Goal: Entertainment & Leisure: Consume media (video, audio)

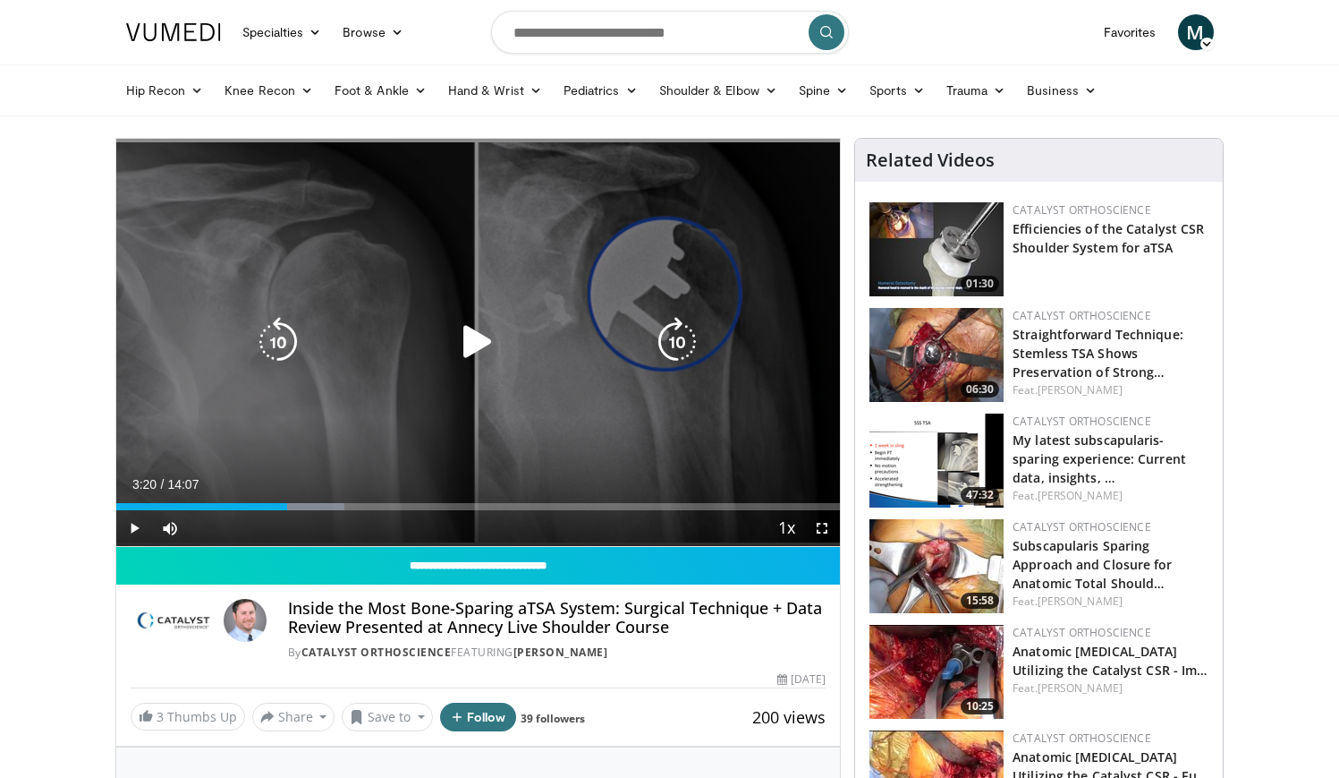
click at [481, 343] on icon "Video Player" at bounding box center [478, 342] width 50 height 50
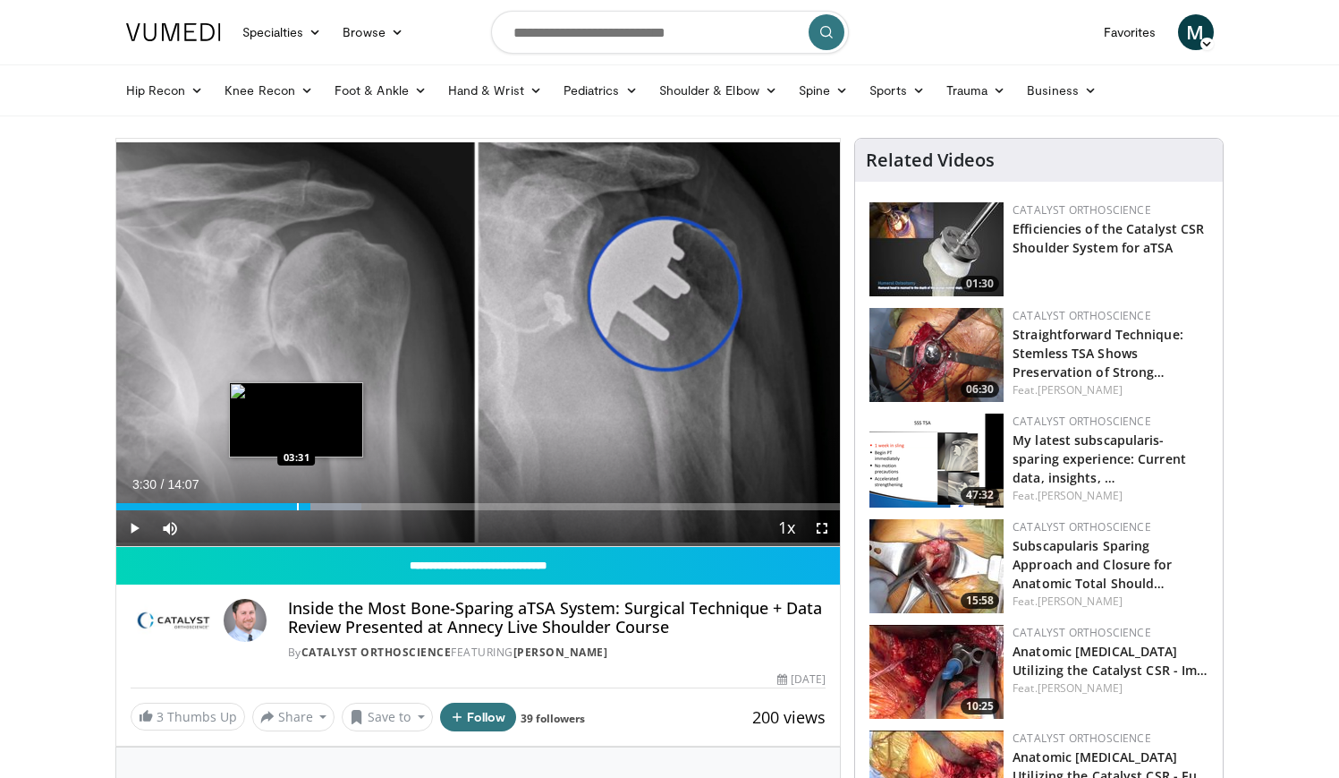
click at [297, 506] on div "Progress Bar" at bounding box center [298, 506] width 2 height 7
click at [274, 506] on div "Progress Bar" at bounding box center [275, 506] width 2 height 7
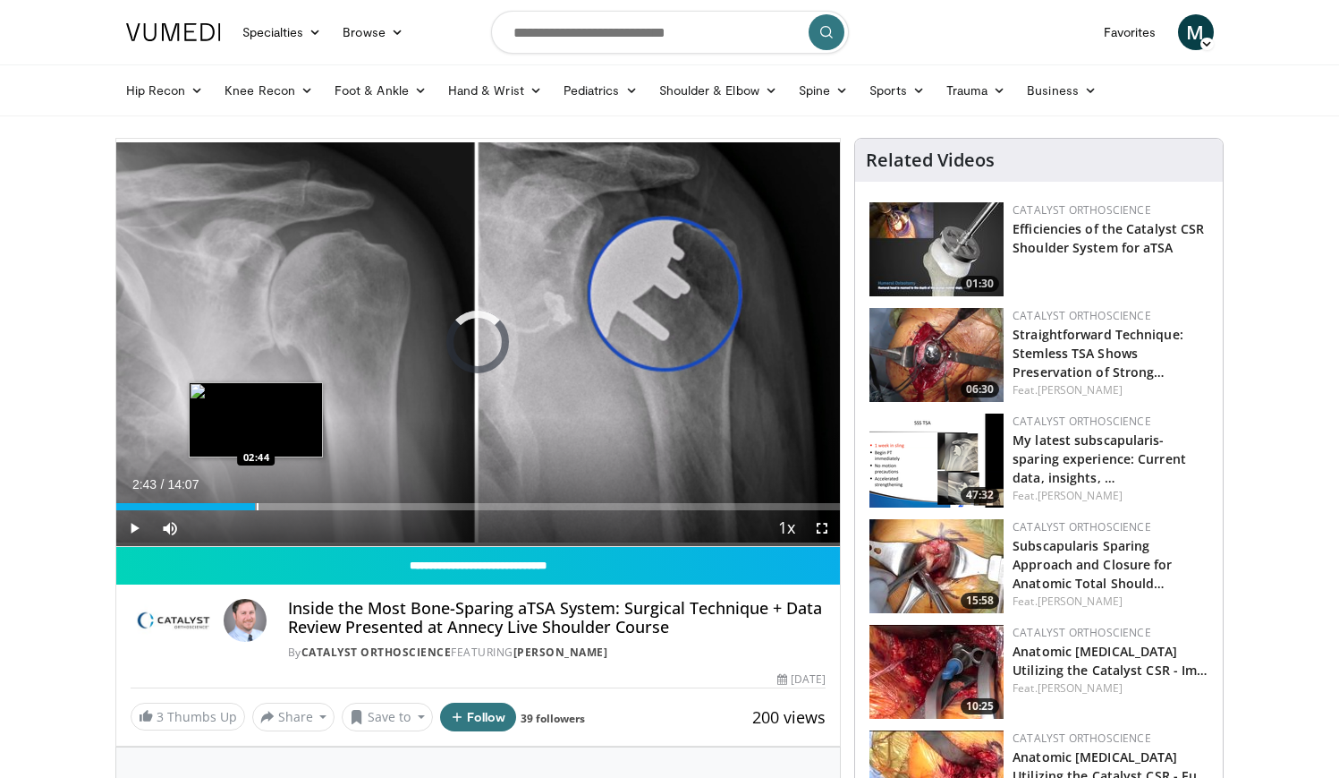
click at [257, 507] on div "Progress Bar" at bounding box center [258, 506] width 2 height 7
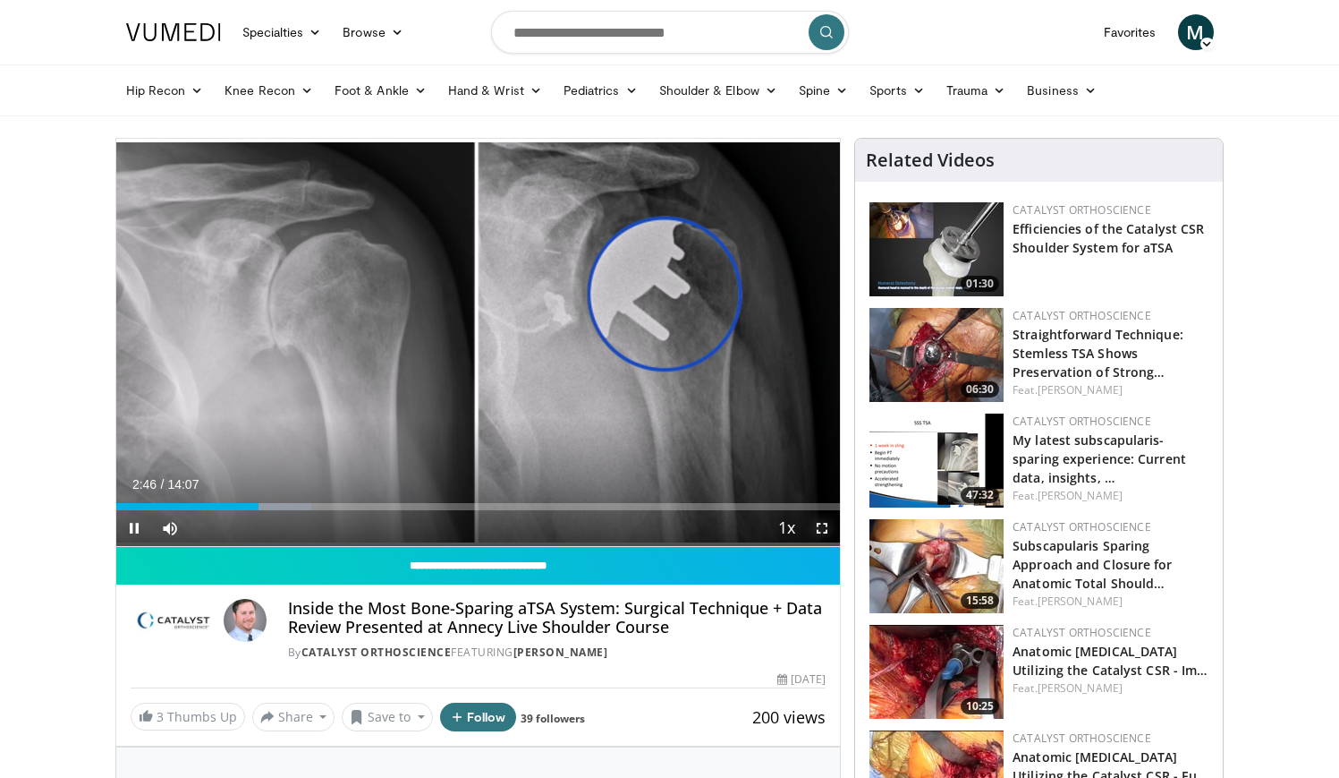
click at [815, 528] on span "Video Player" at bounding box center [822, 528] width 36 height 36
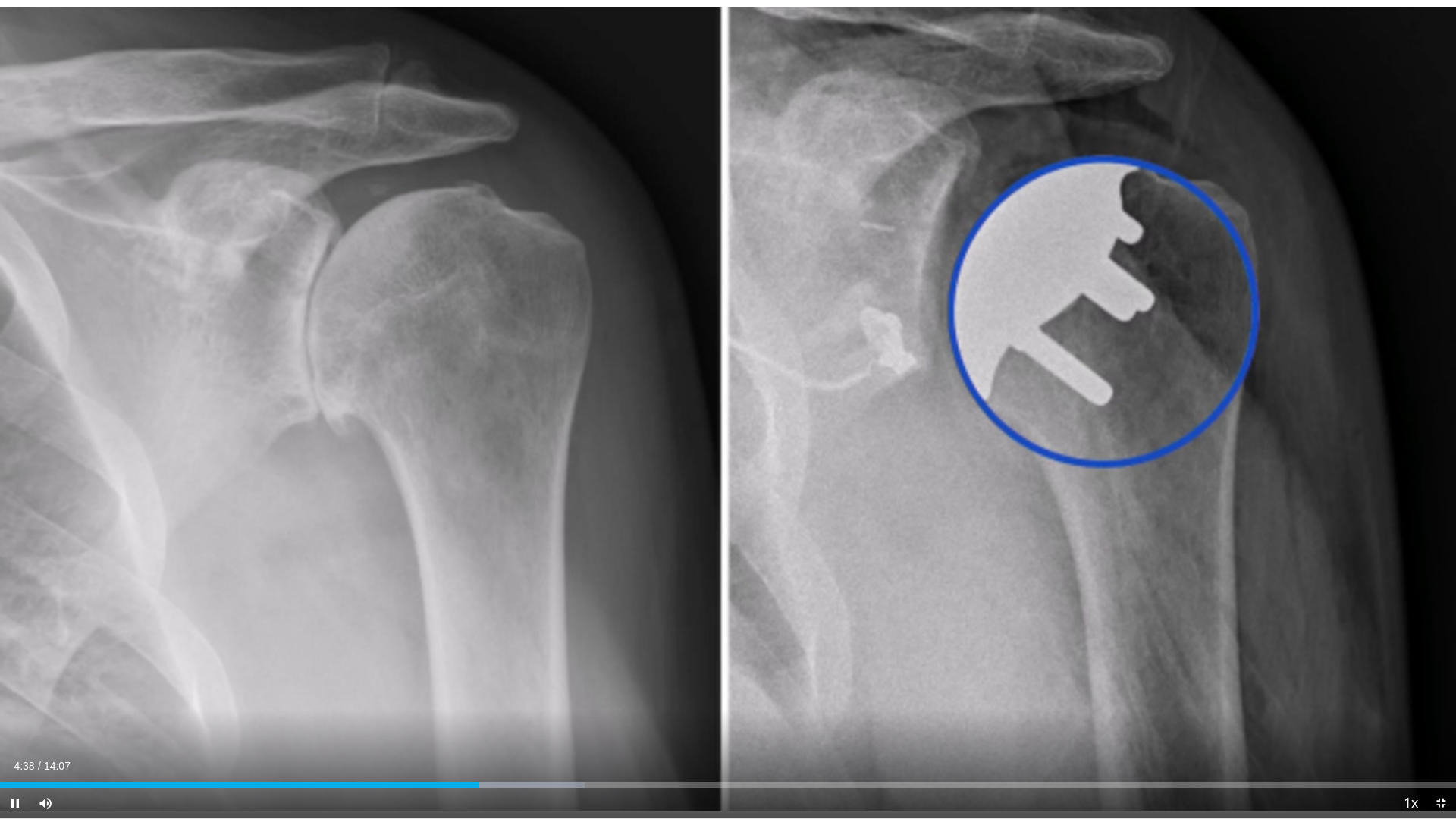
click at [438, 659] on div "Current Time 4:38 / Duration 14:07 Pause Skip Backward Skip Forward Mute 0% Loa…" at bounding box center [728, 804] width 1456 height 31
click at [436, 659] on div "Progress Bar" at bounding box center [436, 784] width 2 height 6
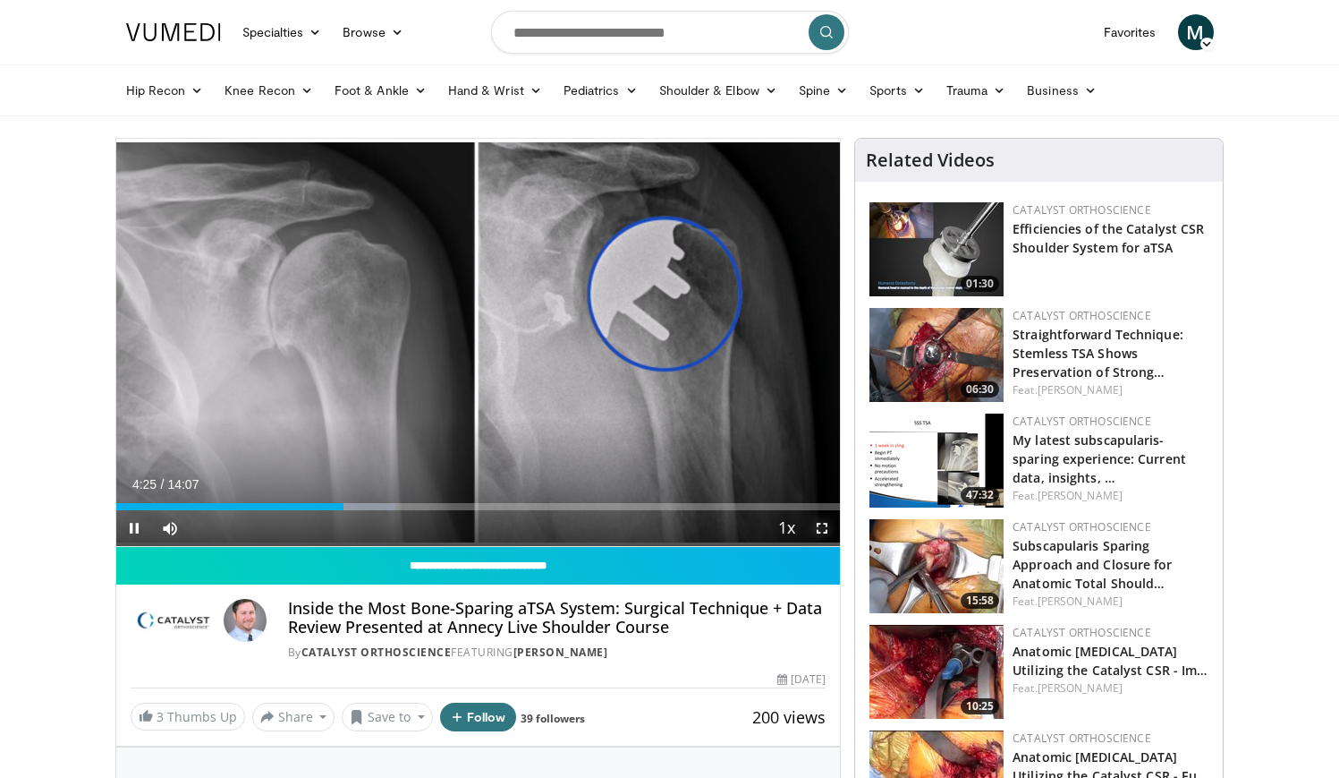
click at [821, 531] on span "Video Player" at bounding box center [822, 528] width 36 height 36
click at [830, 527] on span "Video Player" at bounding box center [822, 528] width 36 height 36
click at [828, 531] on span "Video Player" at bounding box center [822, 528] width 36 height 36
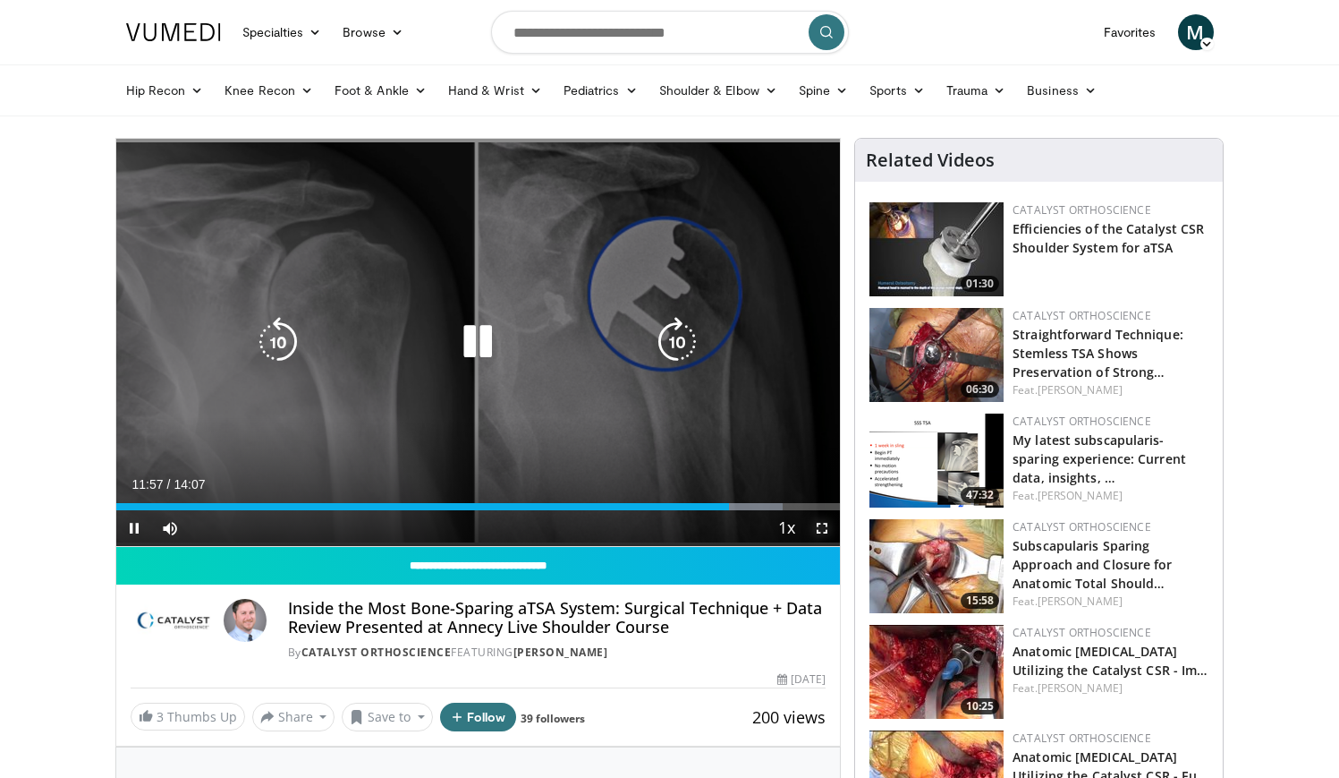
drag, startPoint x: 822, startPoint y: 526, endPoint x: 1088, endPoint y: 610, distance: 278.7
click at [823, 526] on span "Video Player" at bounding box center [822, 528] width 36 height 36
